Goal: Information Seeking & Learning: Learn about a topic

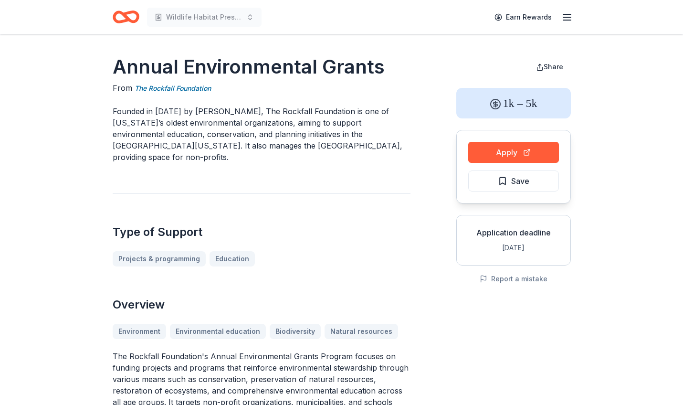
scroll to position [3, 0]
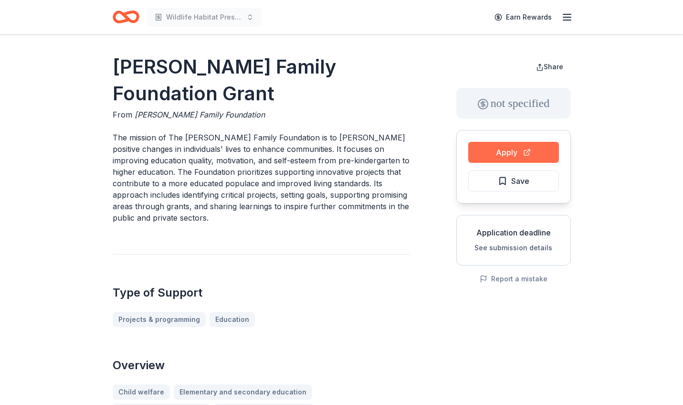
click at [515, 155] on button "Apply" at bounding box center [513, 152] width 91 height 21
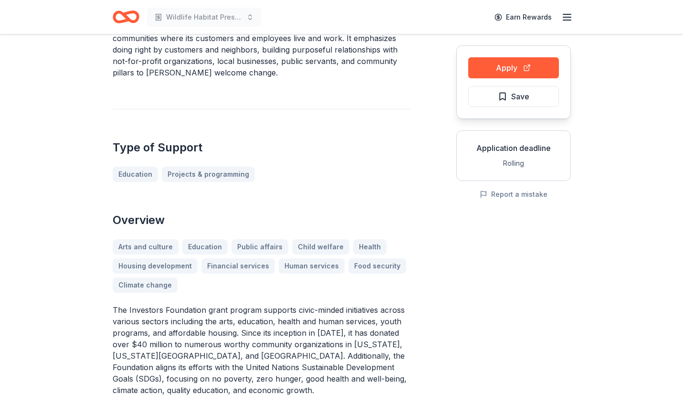
scroll to position [87, 0]
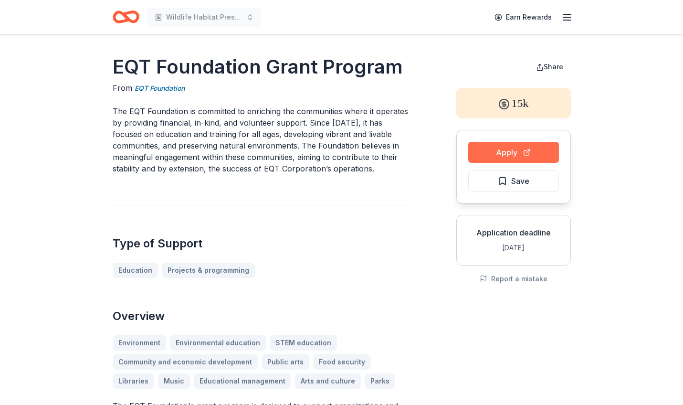
click at [518, 151] on button "Apply" at bounding box center [513, 152] width 91 height 21
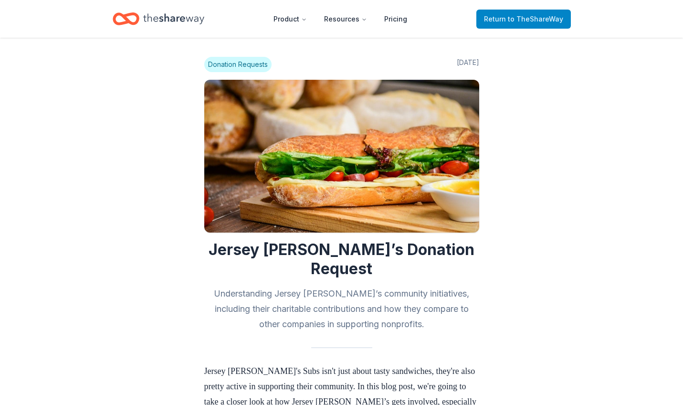
click at [530, 19] on span "to TheShareWay" at bounding box center [535, 19] width 55 height 8
click at [239, 65] on span "Donation Requests" at bounding box center [237, 64] width 67 height 15
